Goal: Information Seeking & Learning: Learn about a topic

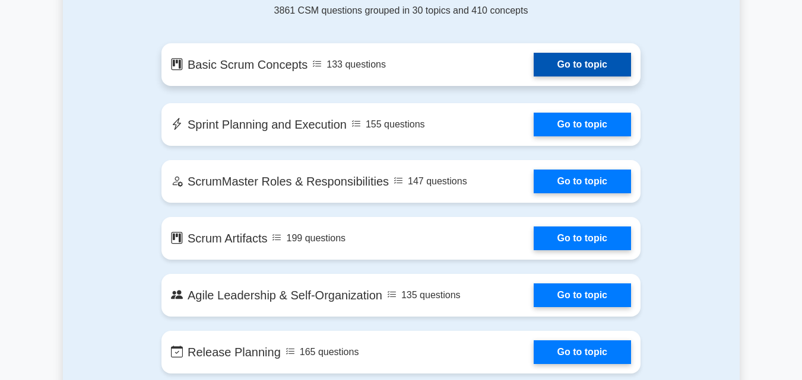
scroll to position [670, 0]
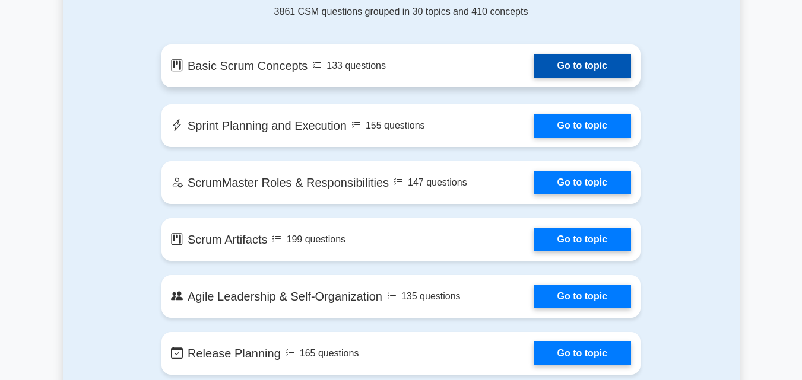
click at [566, 65] on link "Go to topic" at bounding box center [582, 66] width 97 height 24
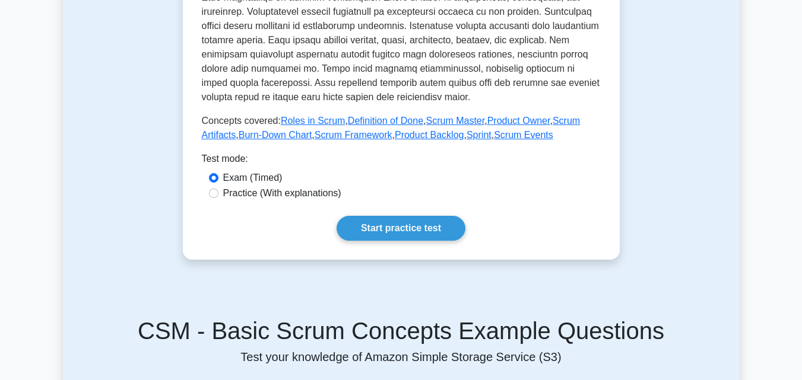
scroll to position [512, 0]
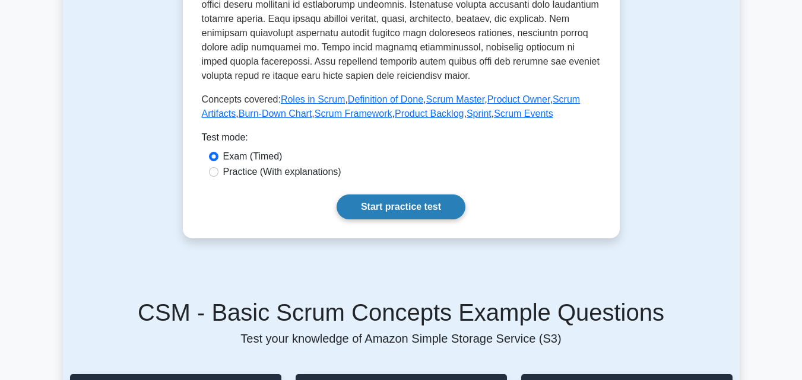
click at [377, 203] on link "Start practice test" at bounding box center [401, 207] width 129 height 25
click at [315, 173] on label "Practice (With explanations)" at bounding box center [282, 172] width 118 height 14
click at [218, 173] on input "Practice (With explanations)" at bounding box center [213, 171] width 9 height 9
radio input "true"
click at [386, 211] on link "Start practice test" at bounding box center [401, 207] width 129 height 25
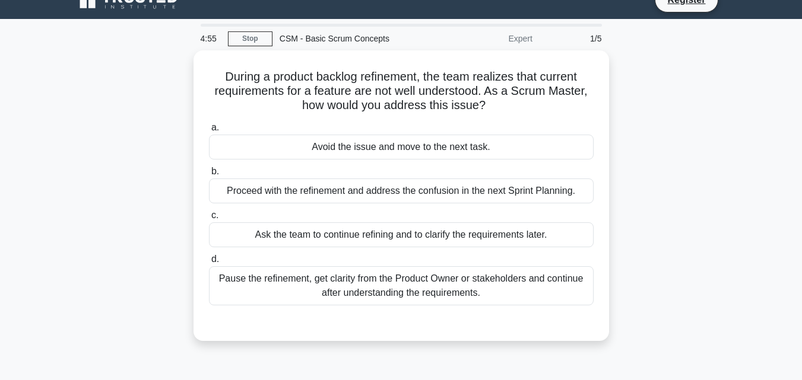
scroll to position [20, 0]
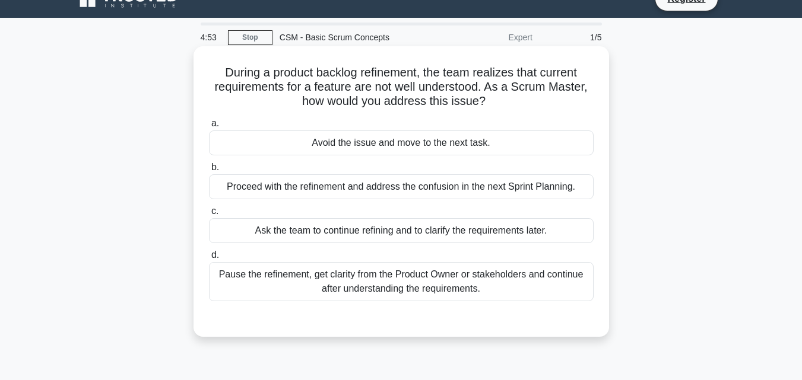
click at [408, 221] on div "Ask the team to continue refining and to clarify the requirements later." at bounding box center [401, 230] width 385 height 25
click at [209, 215] on input "c. Ask the team to continue refining and to clarify the requirements later." at bounding box center [209, 212] width 0 height 8
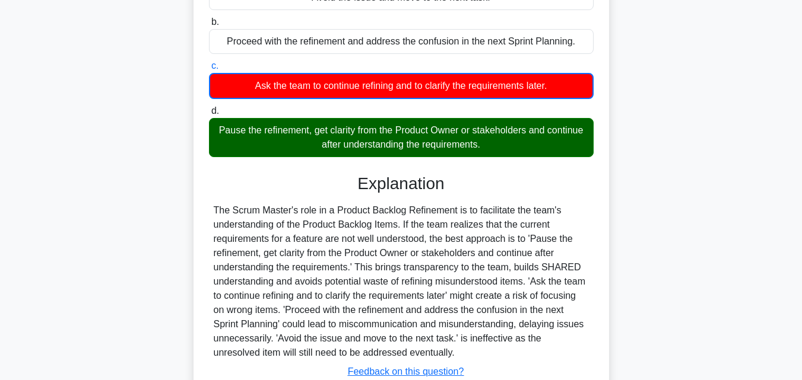
scroll to position [261, 0]
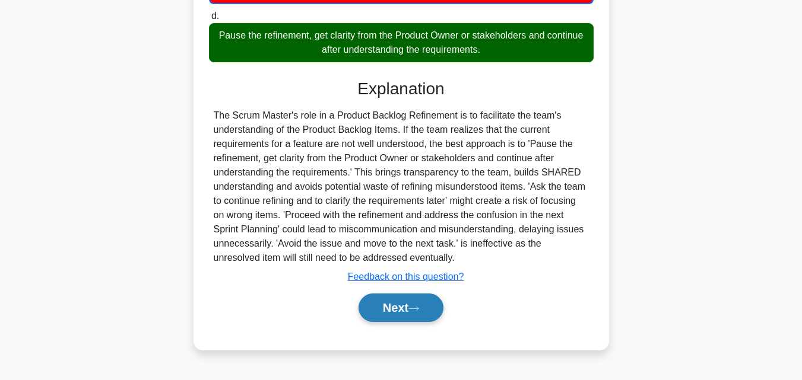
click at [418, 304] on button "Next" at bounding box center [400, 308] width 85 height 28
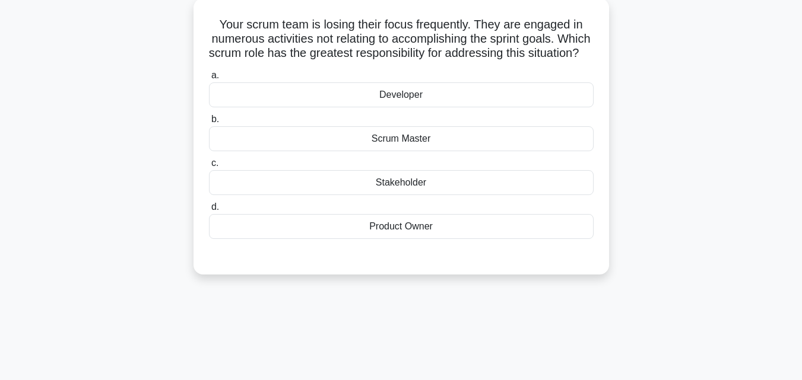
scroll to position [72, 0]
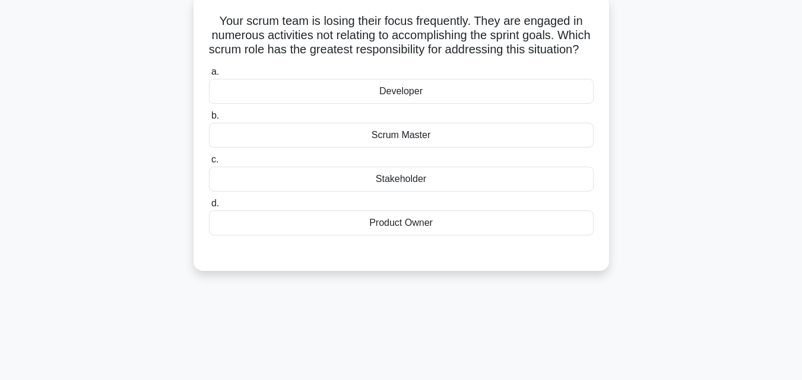
click at [506, 141] on div "Scrum Master" at bounding box center [401, 135] width 385 height 25
click at [209, 120] on input "b. Scrum Master" at bounding box center [209, 116] width 0 height 8
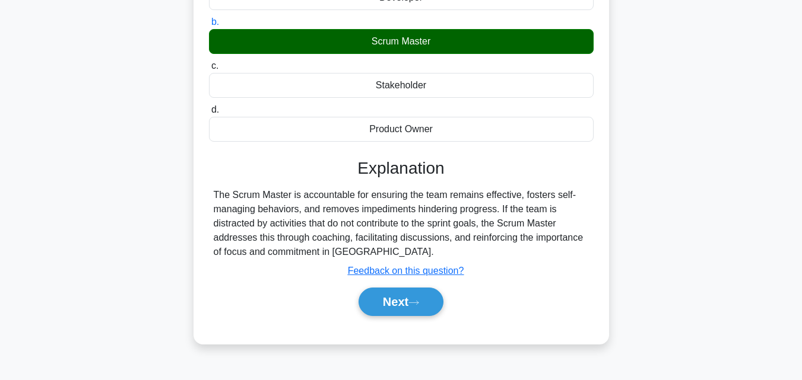
scroll to position [186, 0]
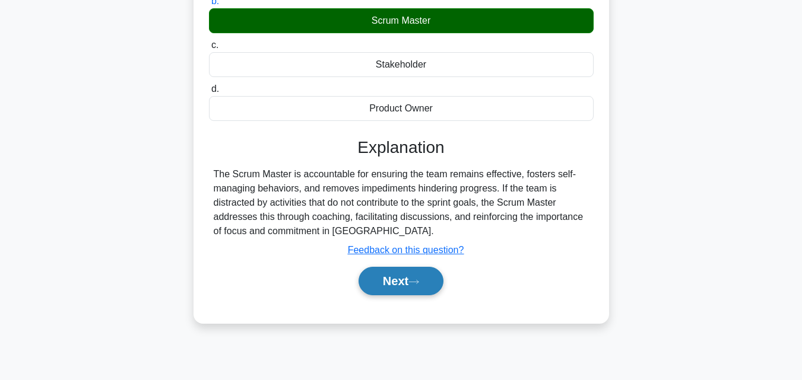
click at [395, 296] on button "Next" at bounding box center [400, 281] width 85 height 28
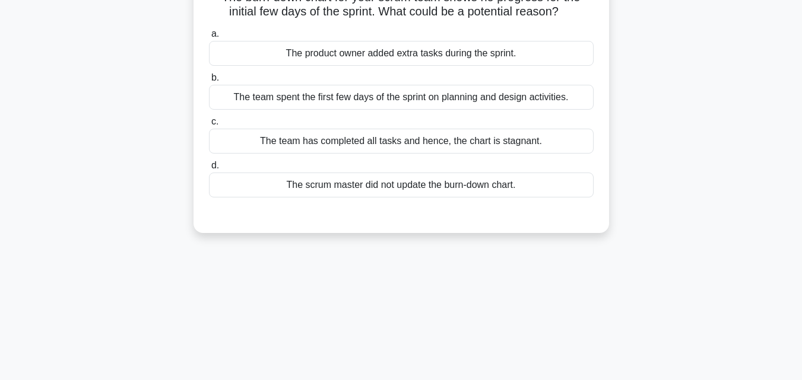
scroll to position [78, 0]
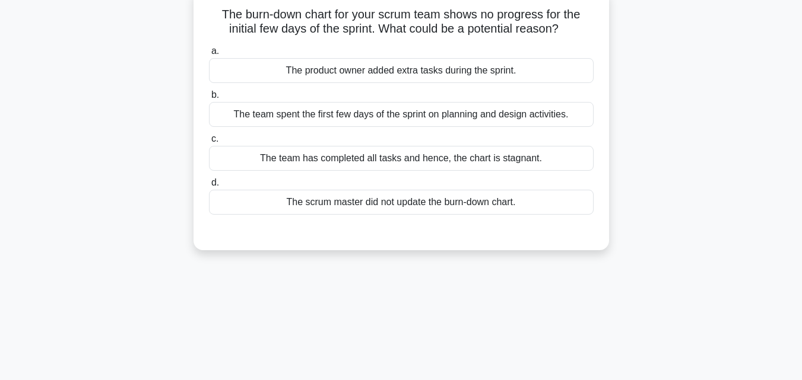
click at [513, 78] on div "The product owner added extra tasks during the sprint." at bounding box center [401, 70] width 385 height 25
click at [209, 55] on input "a. The product owner added extra tasks during the sprint." at bounding box center [209, 51] width 0 height 8
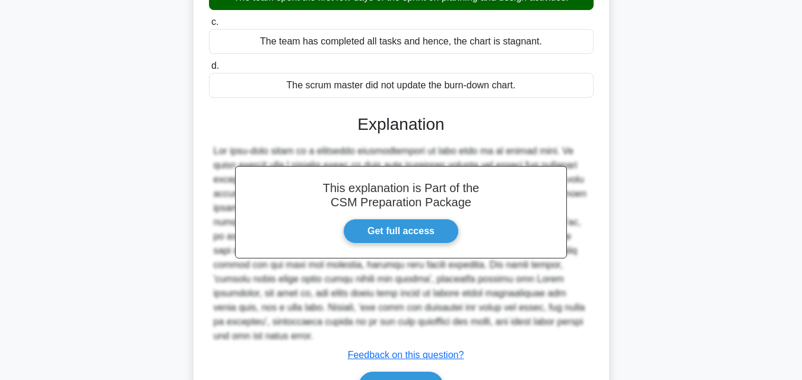
scroll to position [268, 0]
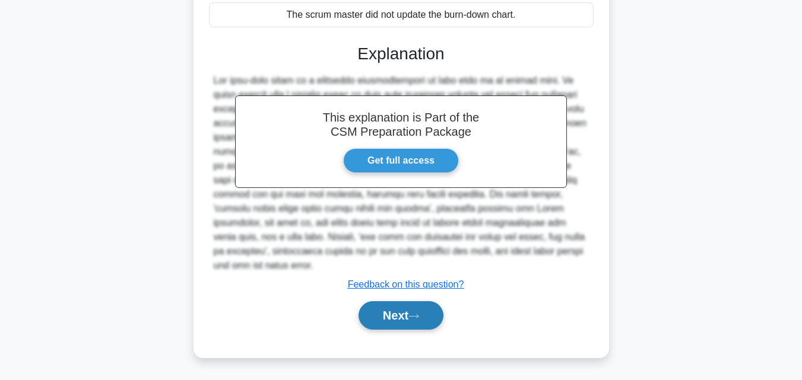
click at [418, 325] on button "Next" at bounding box center [400, 315] width 85 height 28
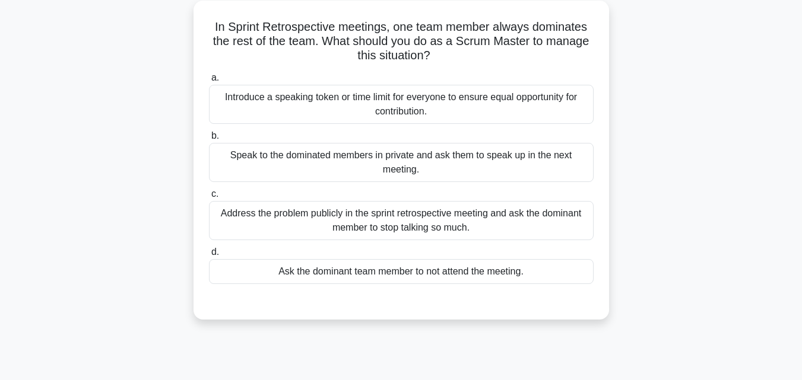
scroll to position [70, 0]
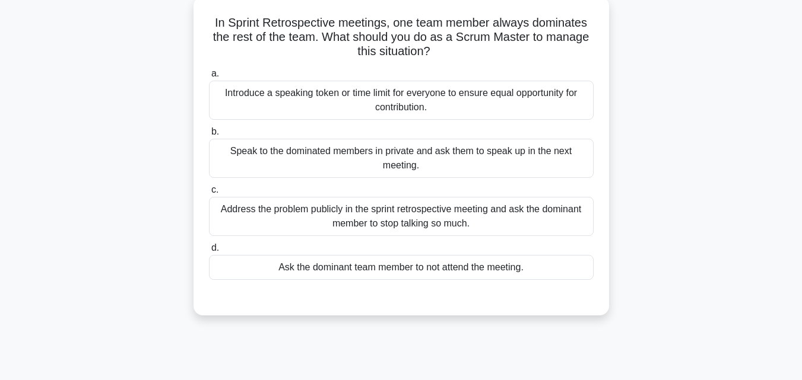
click at [505, 227] on div "Address the problem publicly in the sprint retrospective meeting and ask the do…" at bounding box center [401, 216] width 385 height 39
click at [209, 194] on input "c. Address the problem publicly in the sprint retrospective meeting and ask the…" at bounding box center [209, 190] width 0 height 8
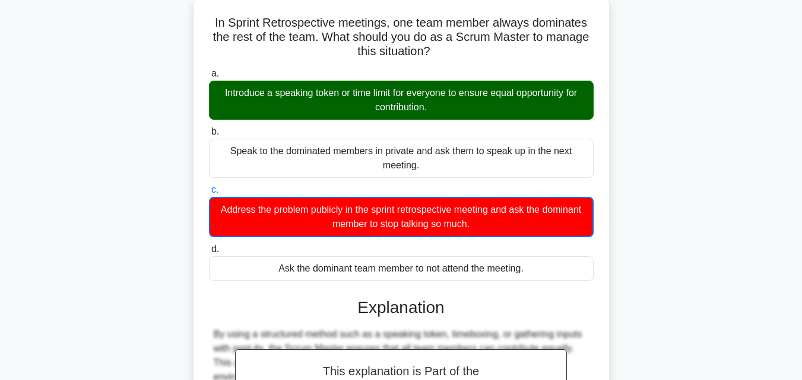
click at [505, 227] on div "Address the problem publicly in the sprint retrospective meeting and ask the do…" at bounding box center [401, 217] width 385 height 40
click at [209, 194] on input "c. Address the problem publicly in the sprint retrospective meeting and ask the…" at bounding box center [209, 190] width 0 height 8
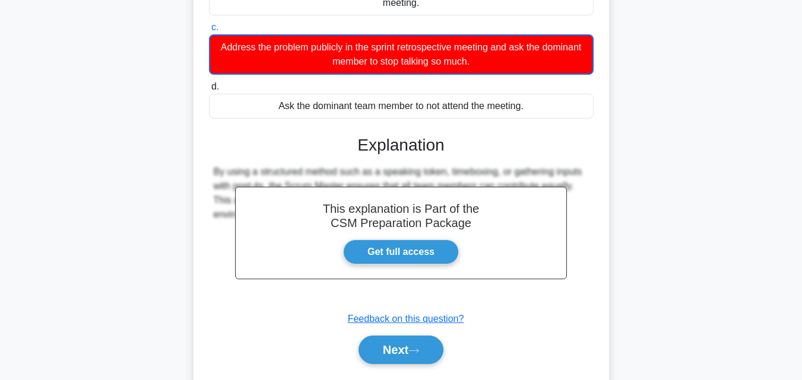
scroll to position [246, 0]
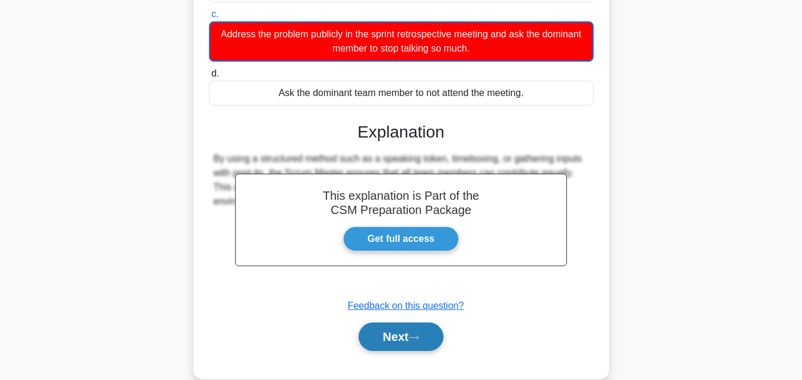
click at [426, 341] on button "Next" at bounding box center [400, 337] width 85 height 28
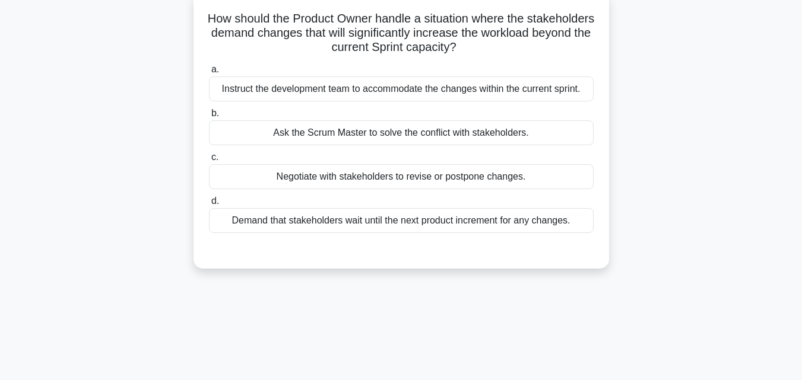
scroll to position [69, 0]
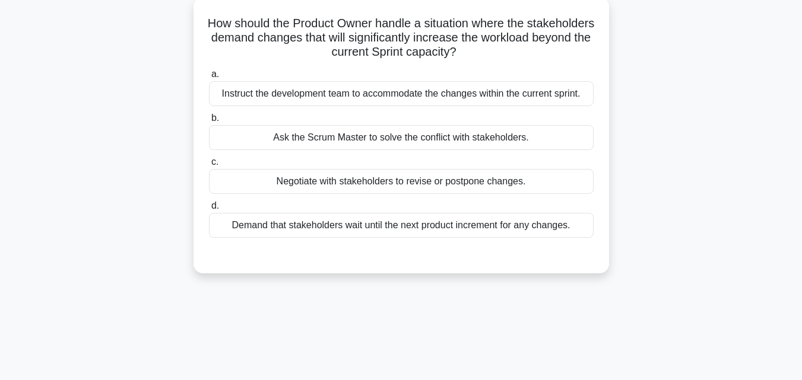
click at [572, 141] on div "Ask the Scrum Master to solve the conflict with stakeholders." at bounding box center [401, 137] width 385 height 25
click at [209, 122] on input "b. Ask the Scrum Master to solve the conflict with stakeholders." at bounding box center [209, 119] width 0 height 8
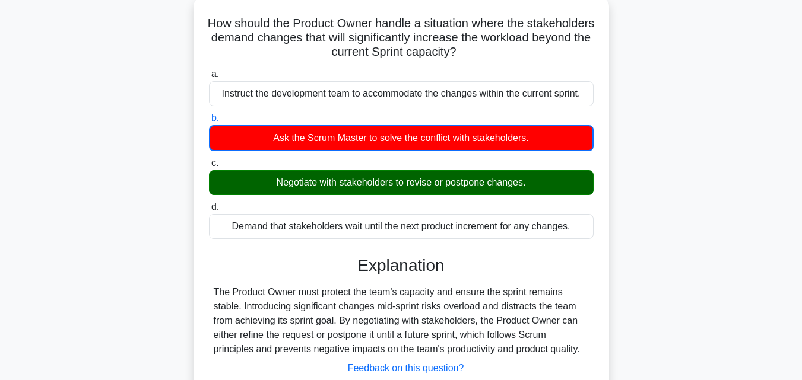
click at [559, 174] on div "Negotiate with stakeholders to revise or postpone changes." at bounding box center [401, 182] width 385 height 25
click at [209, 167] on input "c. Negotiate with stakeholders to revise or postpone changes." at bounding box center [209, 164] width 0 height 8
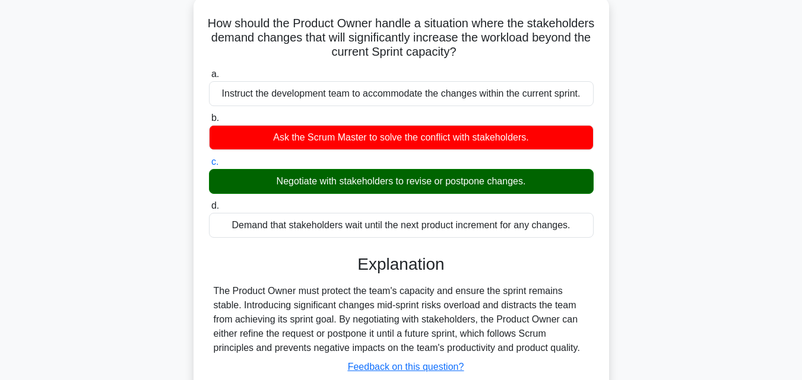
click at [559, 173] on div "Negotiate with stakeholders to revise or postpone changes." at bounding box center [401, 181] width 385 height 25
click at [209, 166] on input "c. Negotiate with stakeholders to revise or postpone changes." at bounding box center [209, 162] width 0 height 8
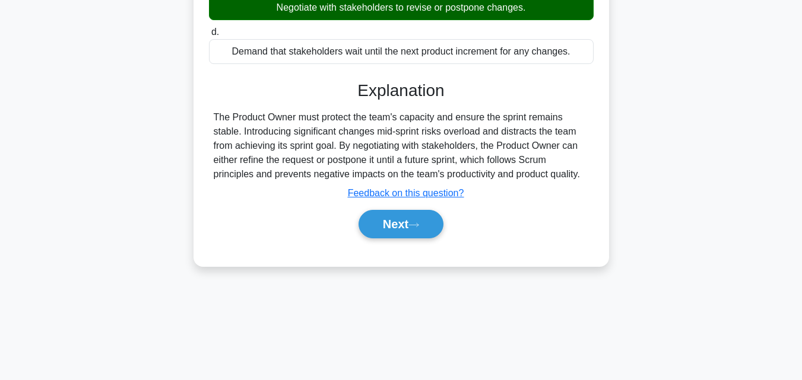
scroll to position [261, 0]
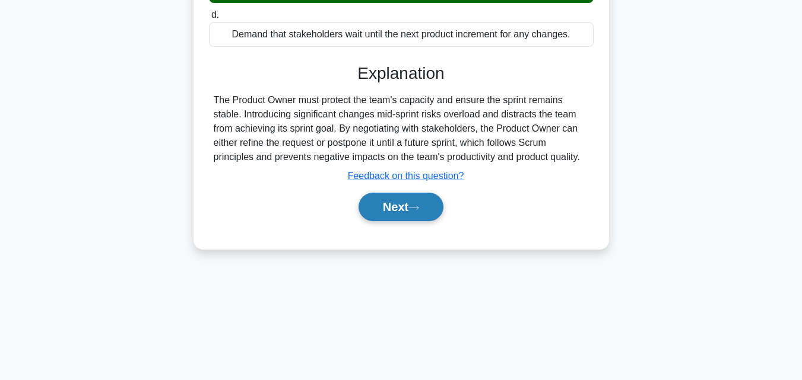
click at [428, 207] on button "Next" at bounding box center [400, 207] width 85 height 28
